Goal: Task Accomplishment & Management: Use online tool/utility

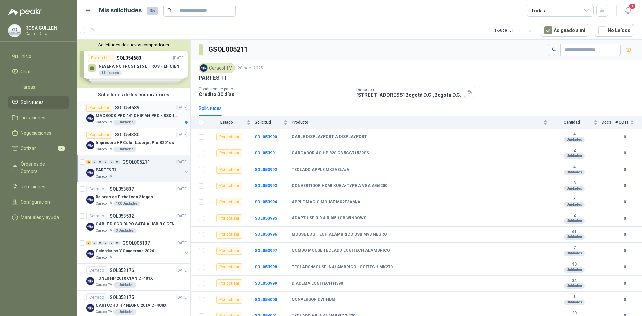
click at [145, 115] on p "MACBOOK PRO 14" CHIP M4 PRO - SSD 1TB RAM 24GB" at bounding box center [137, 116] width 83 height 6
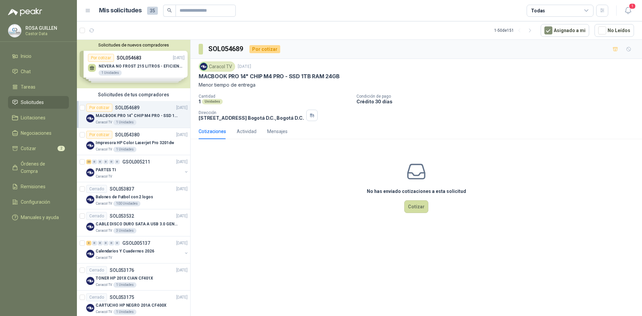
click at [588, 9] on icon at bounding box center [586, 11] width 6 height 6
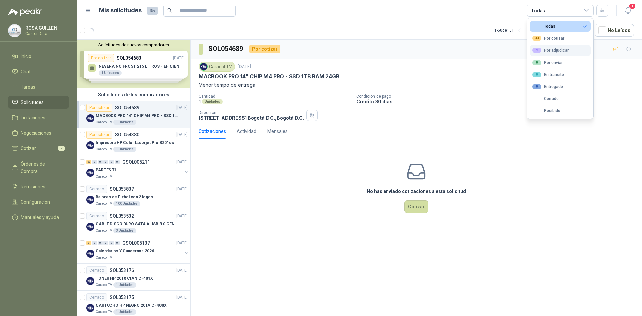
click at [552, 52] on div "2 Por adjudicar" at bounding box center [550, 50] width 36 height 5
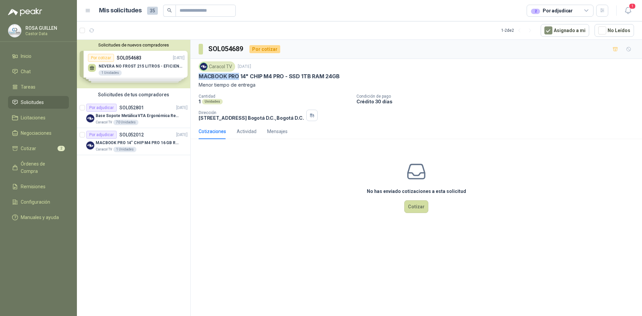
drag, startPoint x: 200, startPoint y: 76, endPoint x: 239, endPoint y: 77, distance: 38.8
click at [239, 77] on p "MACBOOK PRO 14" CHIP M4 PRO - SSD 1TB RAM 24GB" at bounding box center [269, 76] width 141 height 7
copy p "MACBOOK PRO"
click at [270, 88] on p "Menor tiempo de entrega" at bounding box center [416, 84] width 435 height 7
click at [148, 110] on div "Por adjudicar SOL052801 [DATE]" at bounding box center [136, 108] width 101 height 8
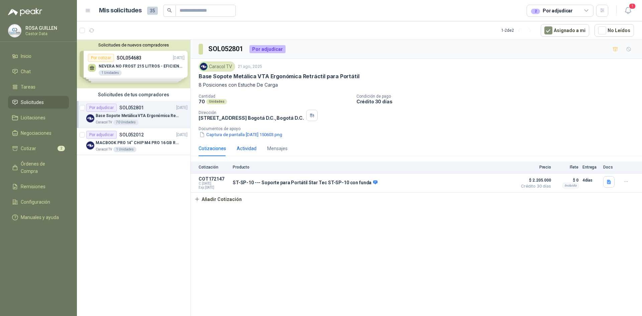
click at [240, 146] on div "Actividad" at bounding box center [247, 148] width 20 height 7
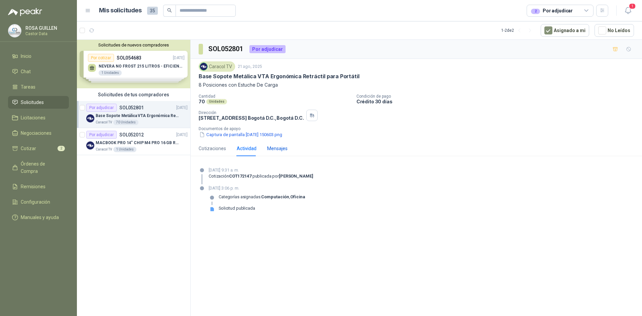
click at [274, 146] on div "Mensajes" at bounding box center [277, 148] width 20 height 7
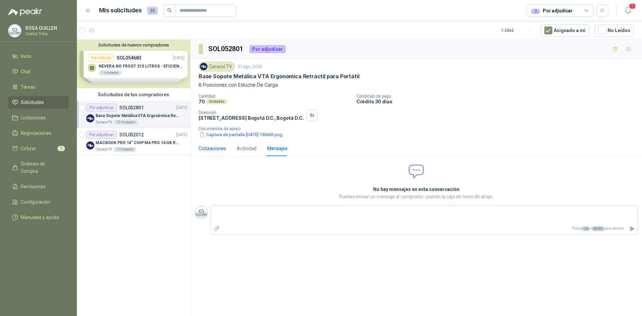
click at [217, 148] on div "Cotizaciones" at bounding box center [212, 148] width 27 height 7
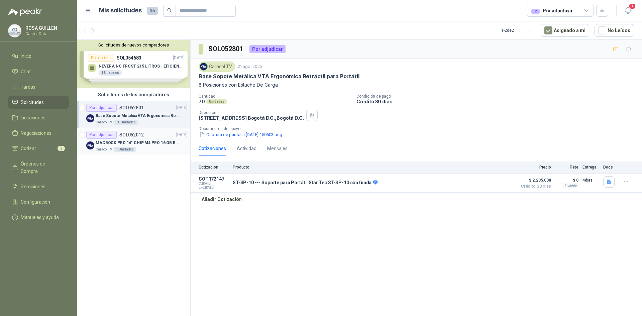
click at [148, 144] on p "MACBOOK PRO 14" CHIP M4 PRO 16 GB RAM 1TB" at bounding box center [137, 143] width 83 height 6
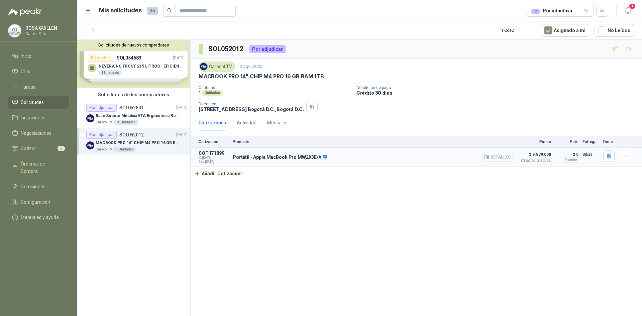
click at [496, 158] on button "Detalles" at bounding box center [497, 157] width 31 height 9
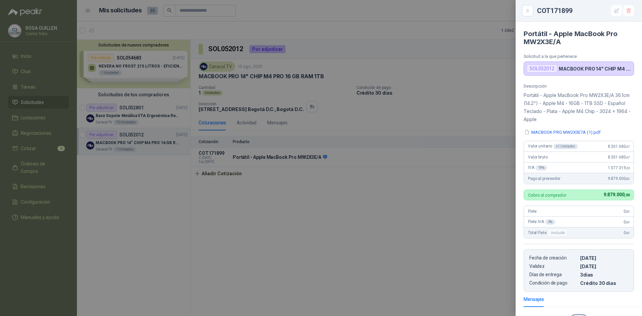
click at [381, 258] on div at bounding box center [321, 158] width 642 height 316
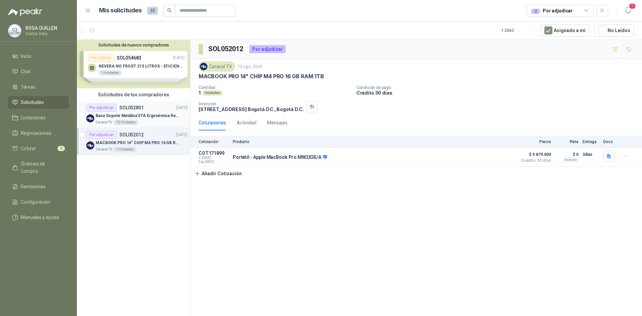
click at [152, 115] on p "Base Sopote Metálica VTA Ergonómica Retráctil para Portátil" at bounding box center [137, 116] width 83 height 6
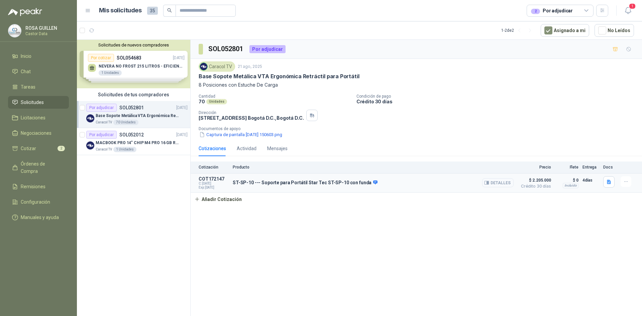
click at [501, 183] on button "Detalles" at bounding box center [497, 182] width 31 height 9
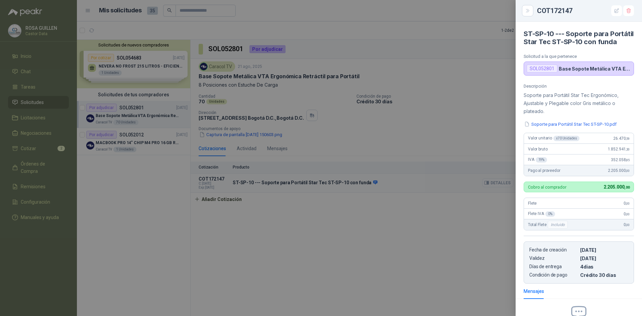
scroll to position [84, 0]
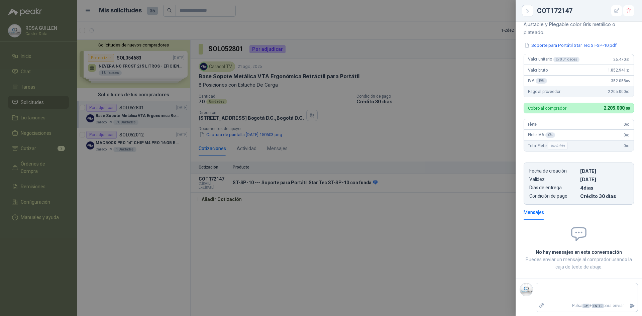
click at [453, 206] on div at bounding box center [321, 158] width 642 height 316
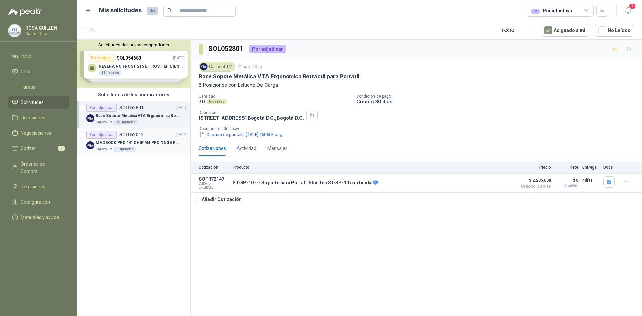
click at [135, 140] on p "MACBOOK PRO 14" CHIP M4 PRO 16 GB RAM 1TB" at bounding box center [137, 143] width 83 height 6
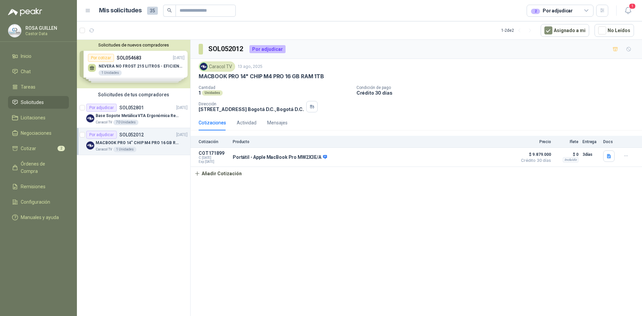
click at [34, 101] on span "Solicitudes" at bounding box center [32, 102] width 23 height 7
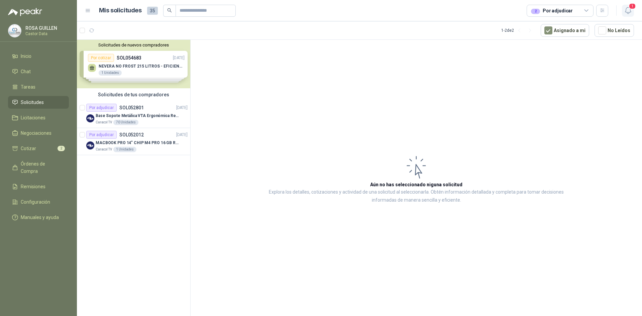
click at [628, 12] on icon "button" at bounding box center [628, 10] width 8 height 8
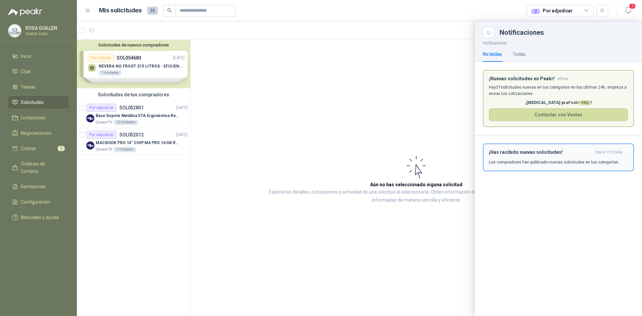
click at [525, 164] on p "Los compradores han publicado nuevas solicitudes en tus categorías." at bounding box center [554, 162] width 130 height 6
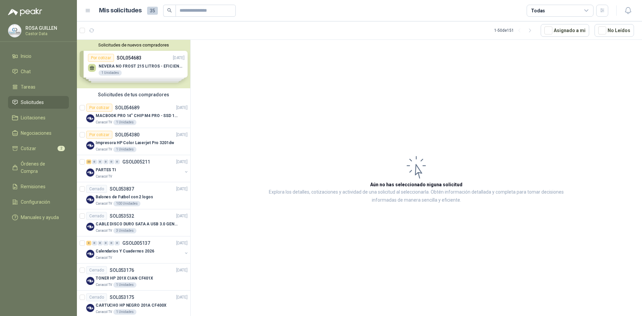
click at [588, 10] on icon at bounding box center [586, 11] width 6 height 6
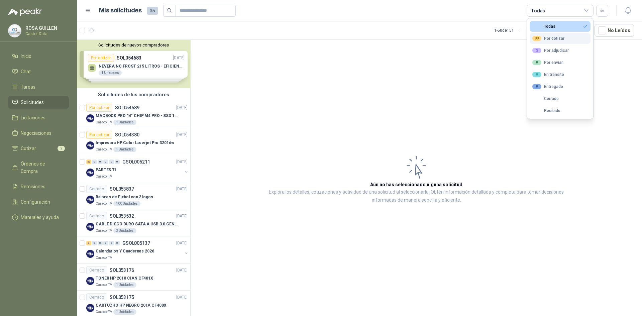
click at [554, 39] on div "33 Por cotizar" at bounding box center [548, 38] width 32 height 5
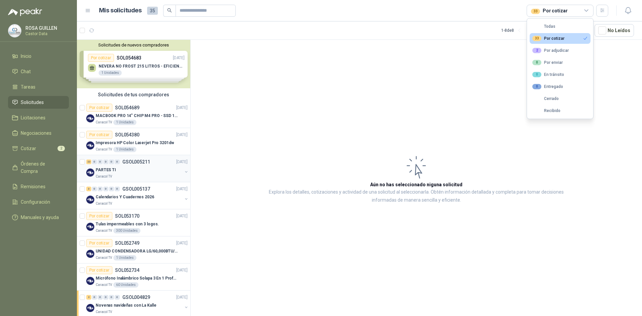
click at [139, 169] on div "PARTES TI" at bounding box center [139, 170] width 87 height 8
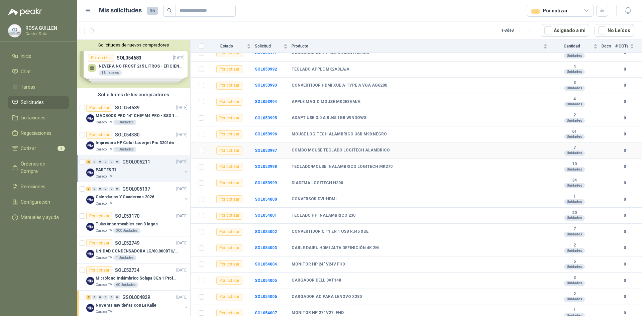
scroll to position [185, 0]
